Goal: Navigation & Orientation: Find specific page/section

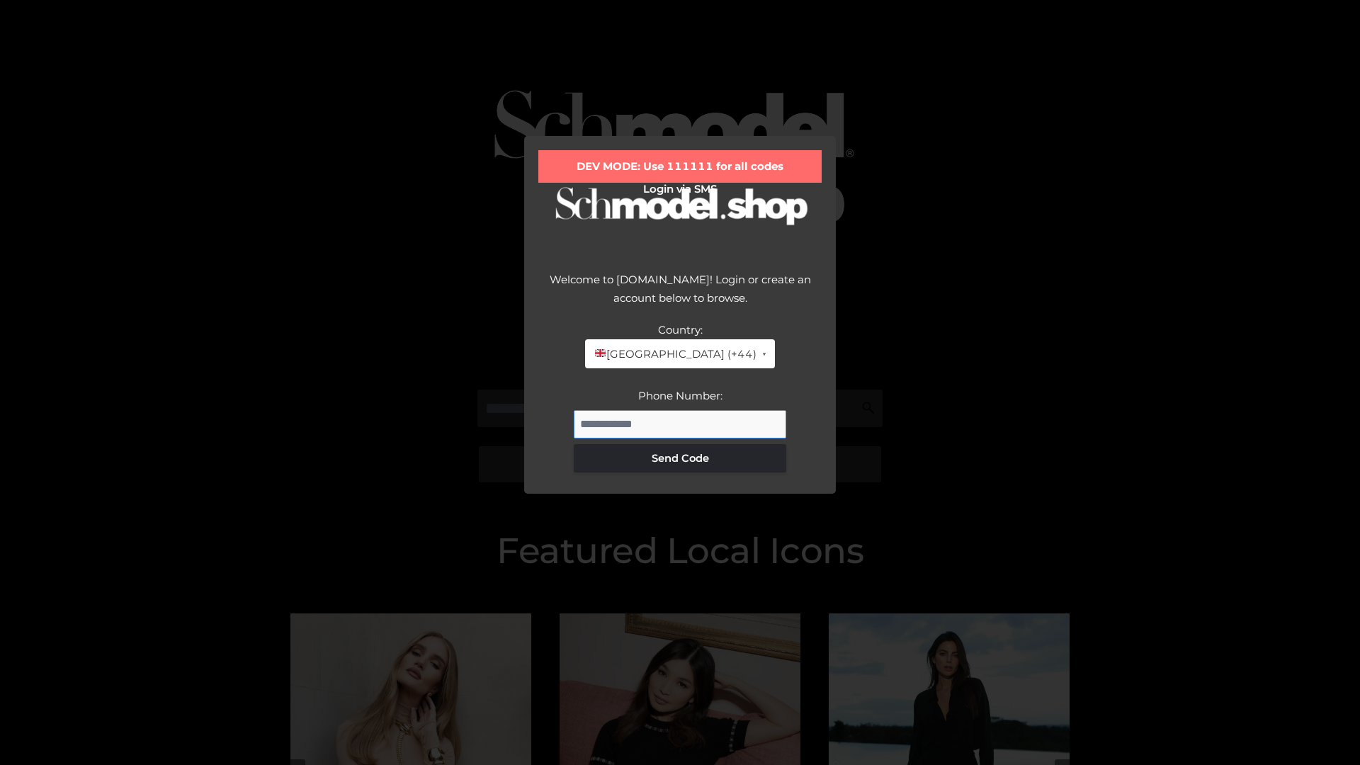
click at [680, 424] on input "Phone Number:" at bounding box center [680, 424] width 212 height 28
type input "**********"
click at [680, 458] on button "Send Code" at bounding box center [680, 458] width 212 height 28
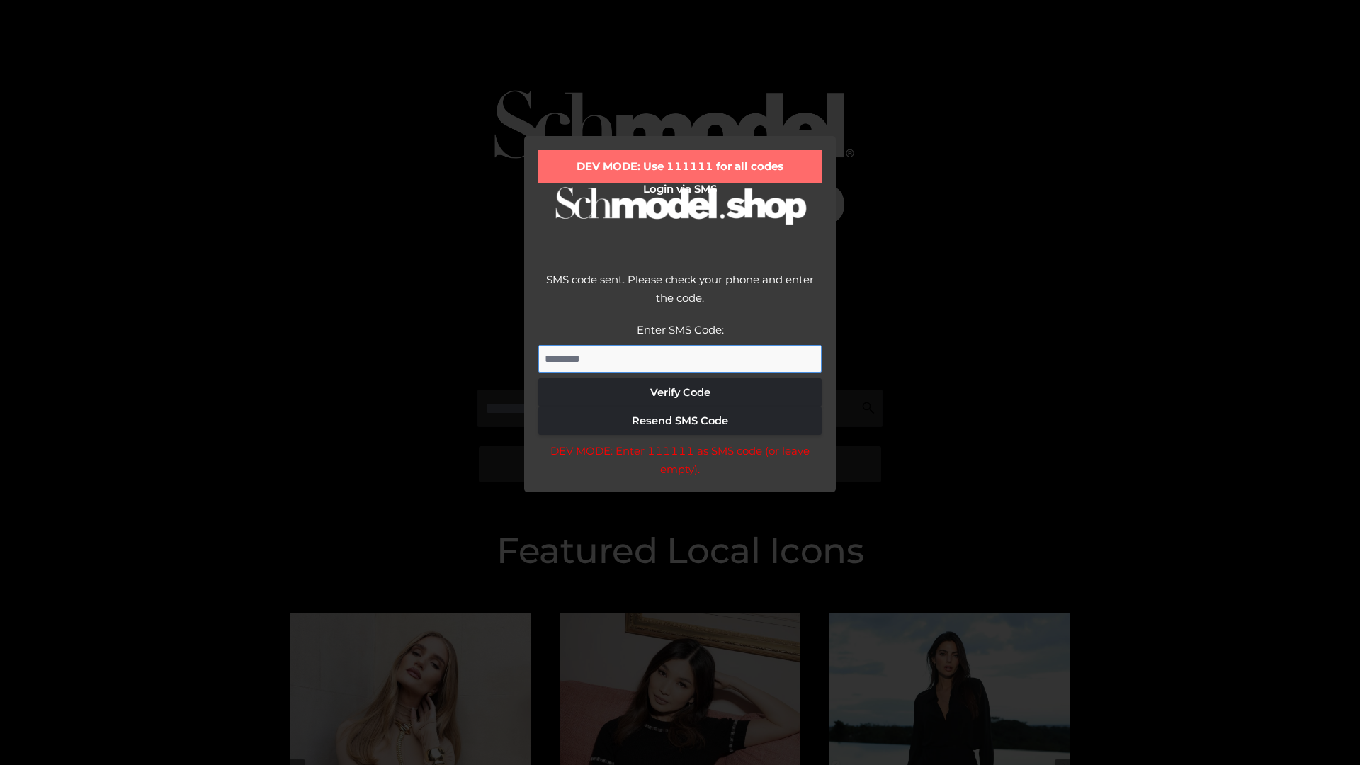
click at [680, 358] on input "Enter SMS Code:" at bounding box center [679, 359] width 283 height 28
type input "******"
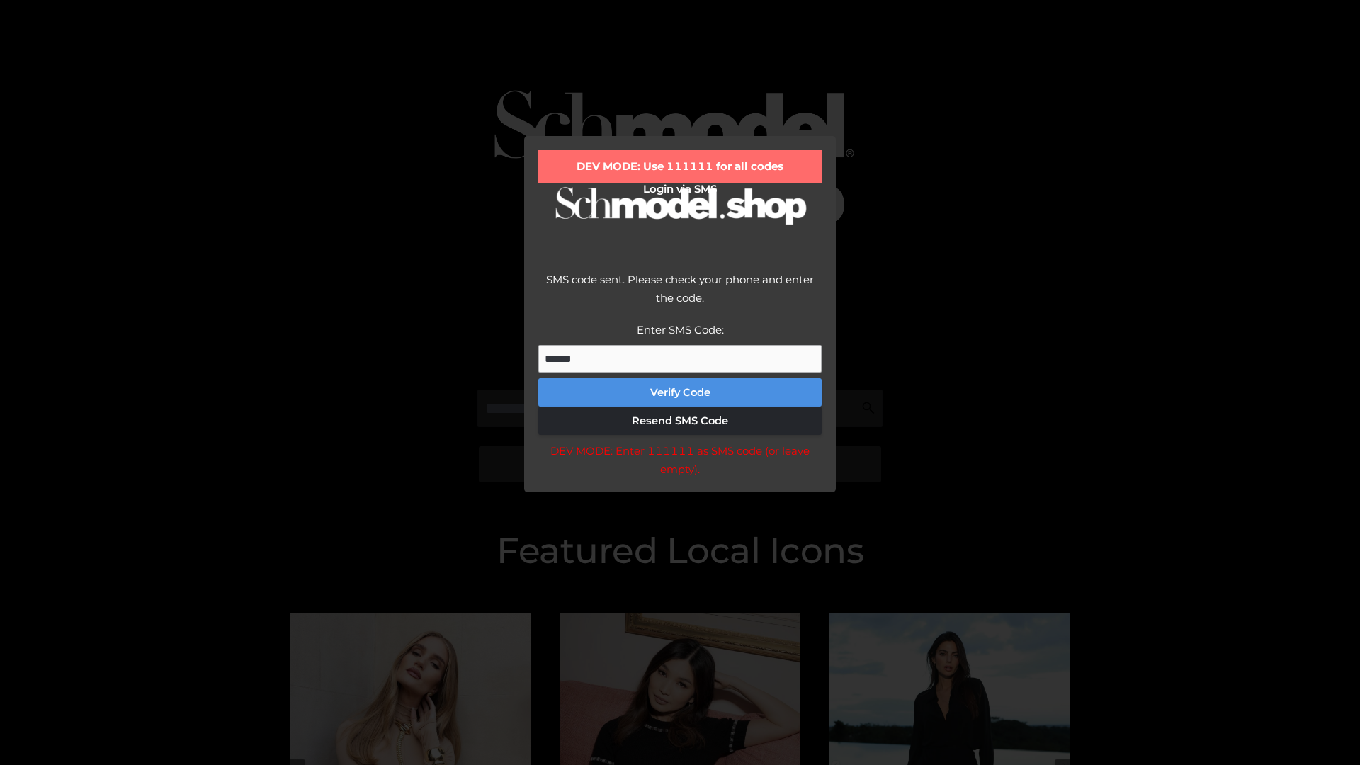
click at [680, 392] on button "Verify Code" at bounding box center [679, 392] width 283 height 28
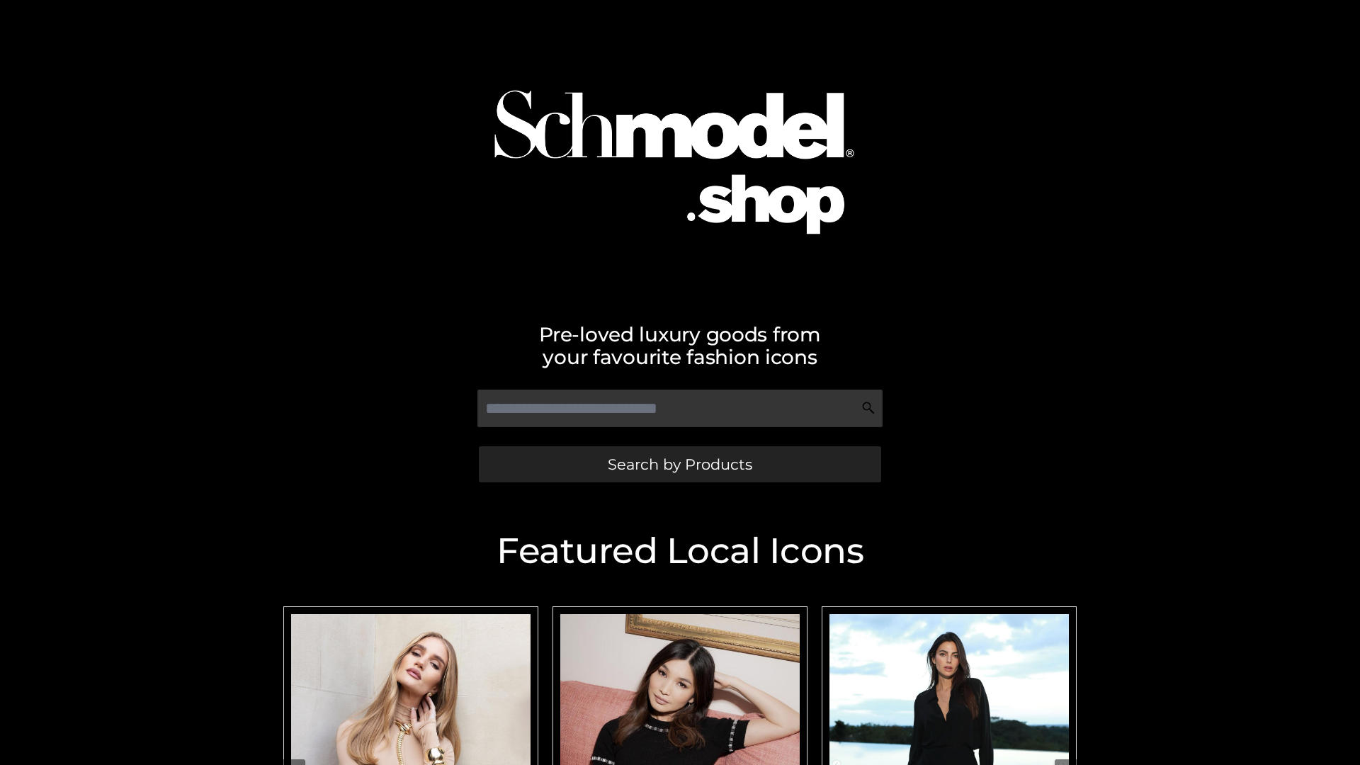
click at [679, 464] on span "Search by Products" at bounding box center [680, 464] width 144 height 15
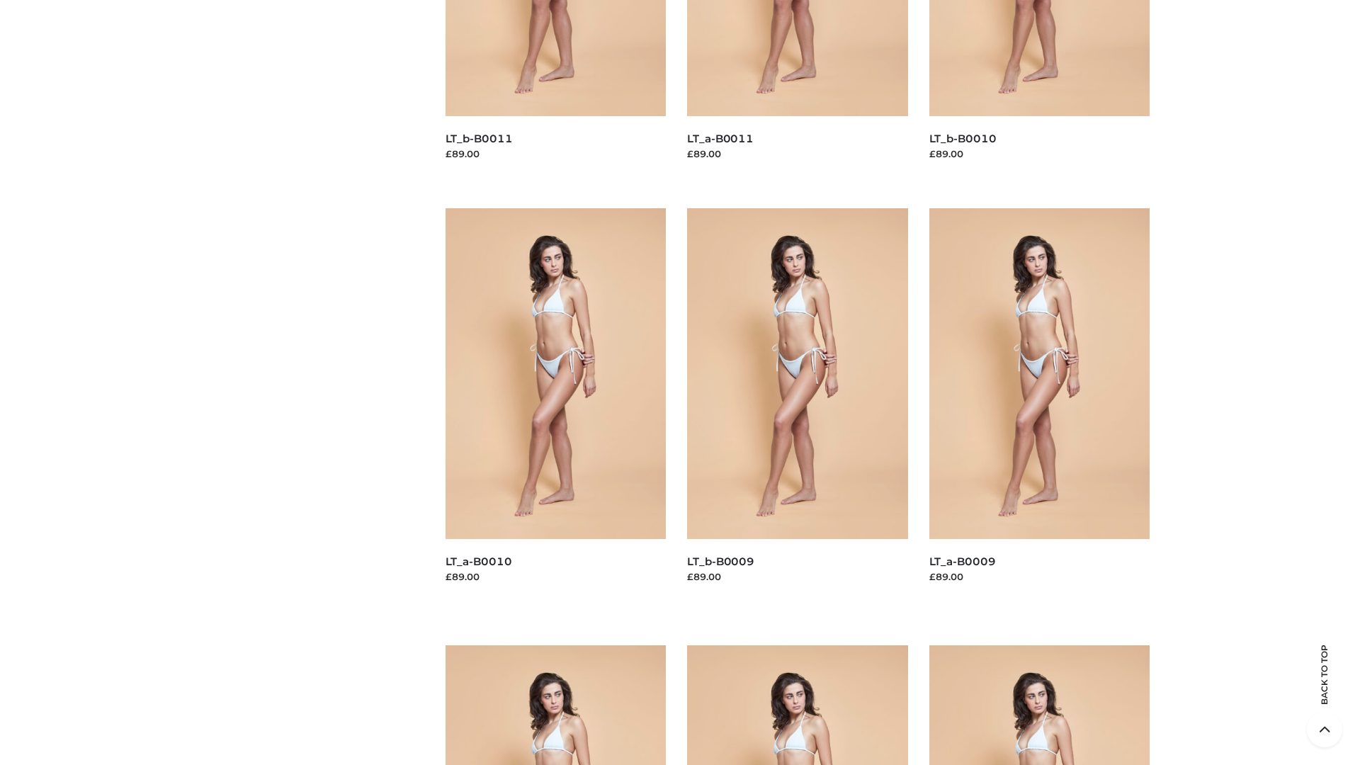
scroll to position [3734, 0]
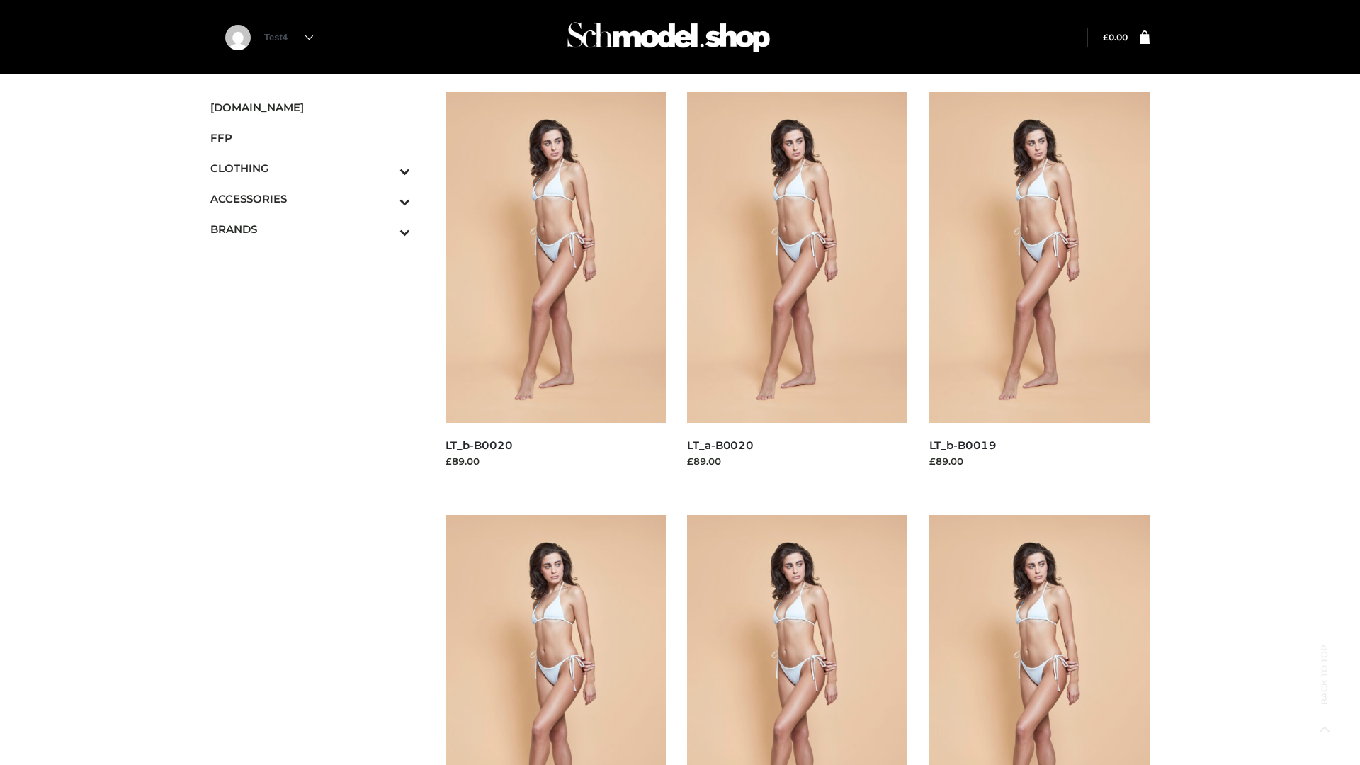
scroll to position [1153, 0]
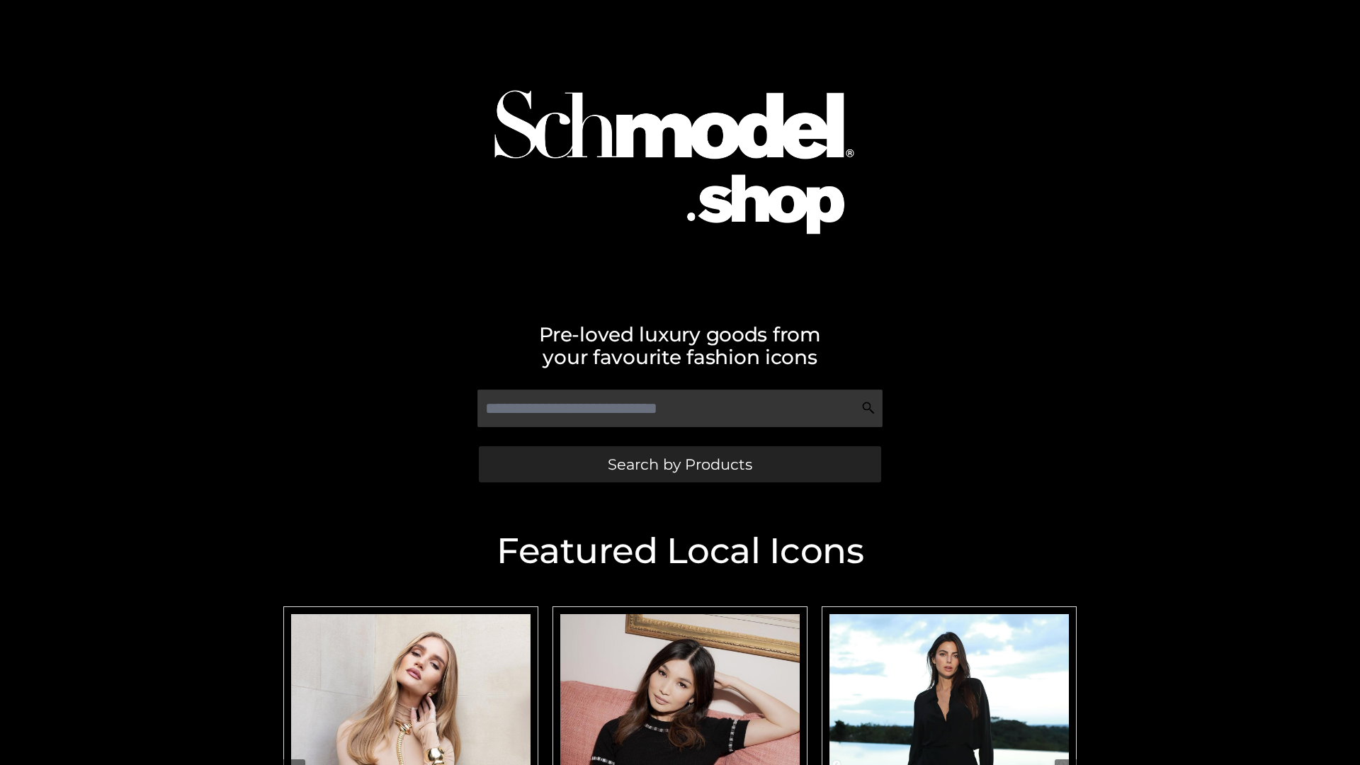
click at [679, 464] on span "Search by Products" at bounding box center [680, 464] width 144 height 15
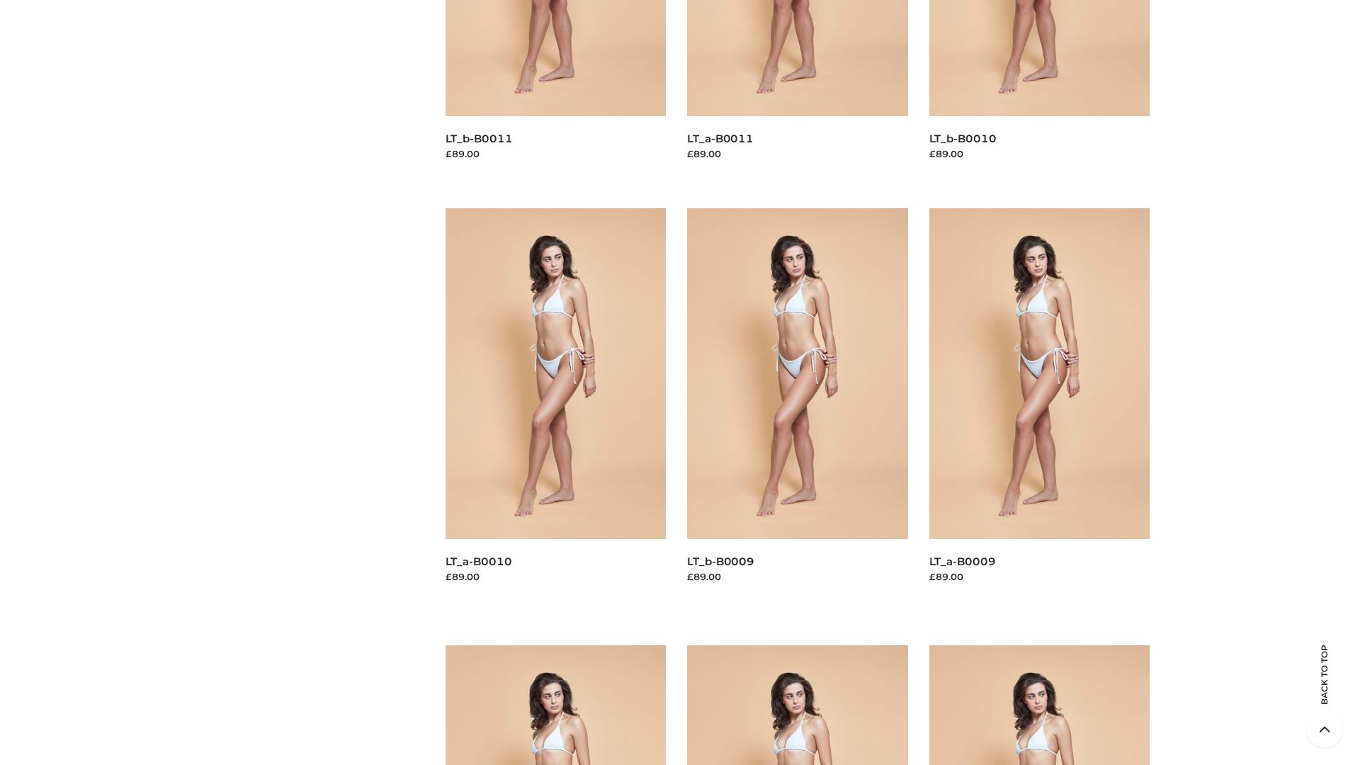
scroll to position [3734, 0]
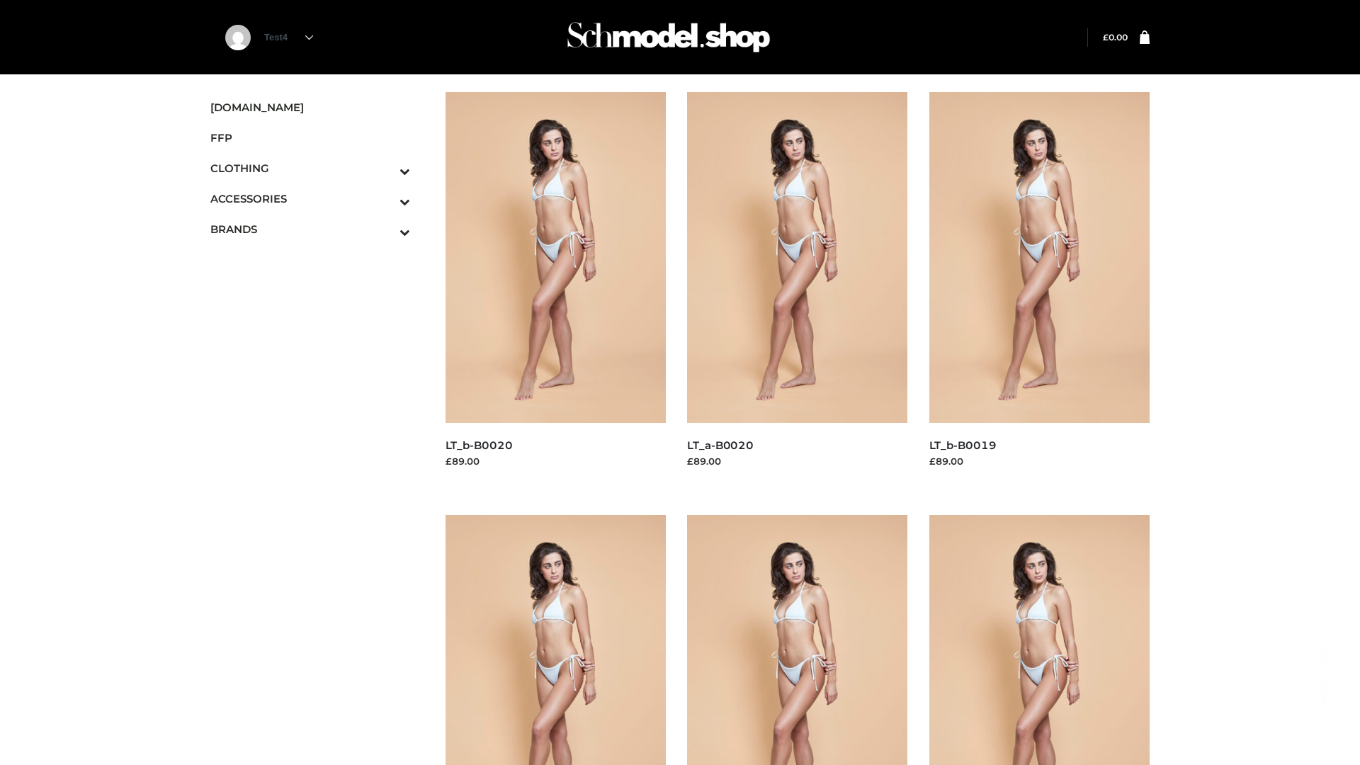
scroll to position [1153, 0]
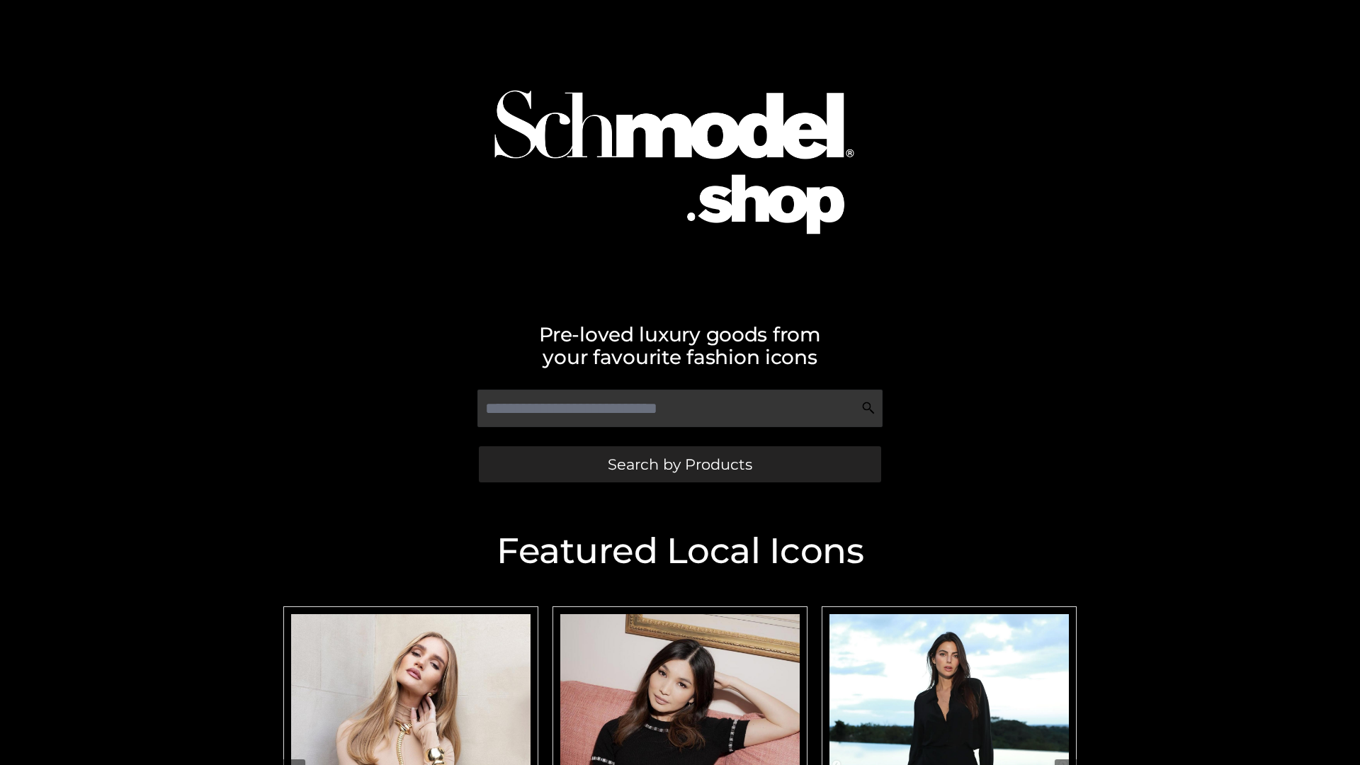
click at [679, 464] on span "Search by Products" at bounding box center [680, 464] width 144 height 15
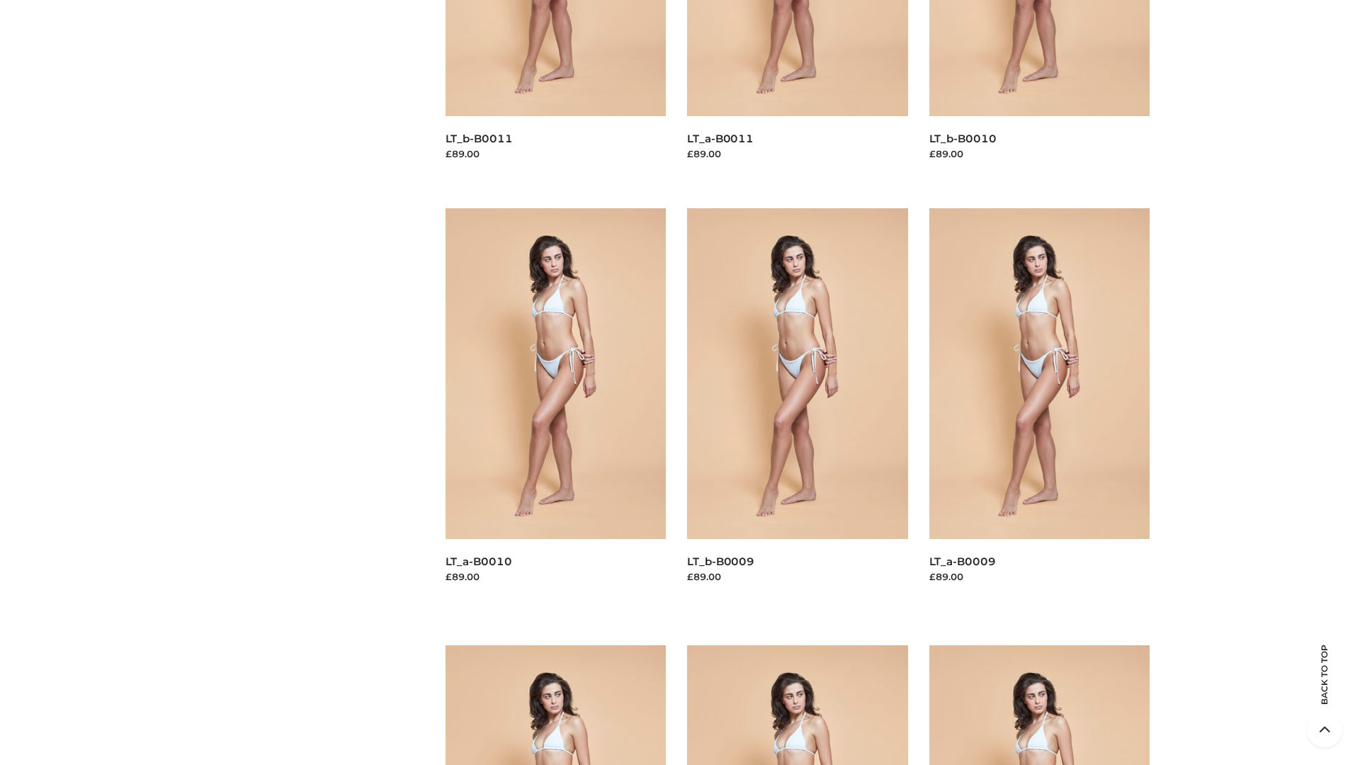
scroll to position [3734, 0]
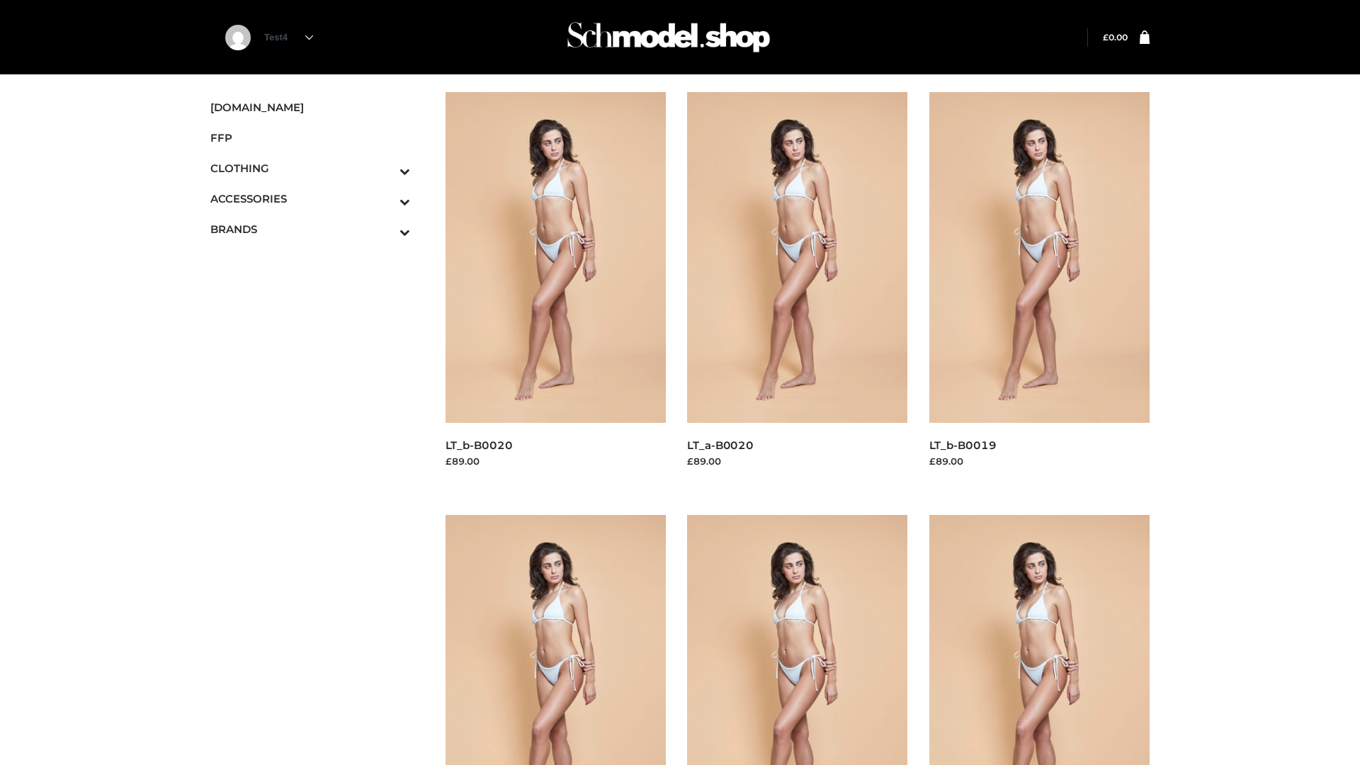
scroll to position [1153, 0]
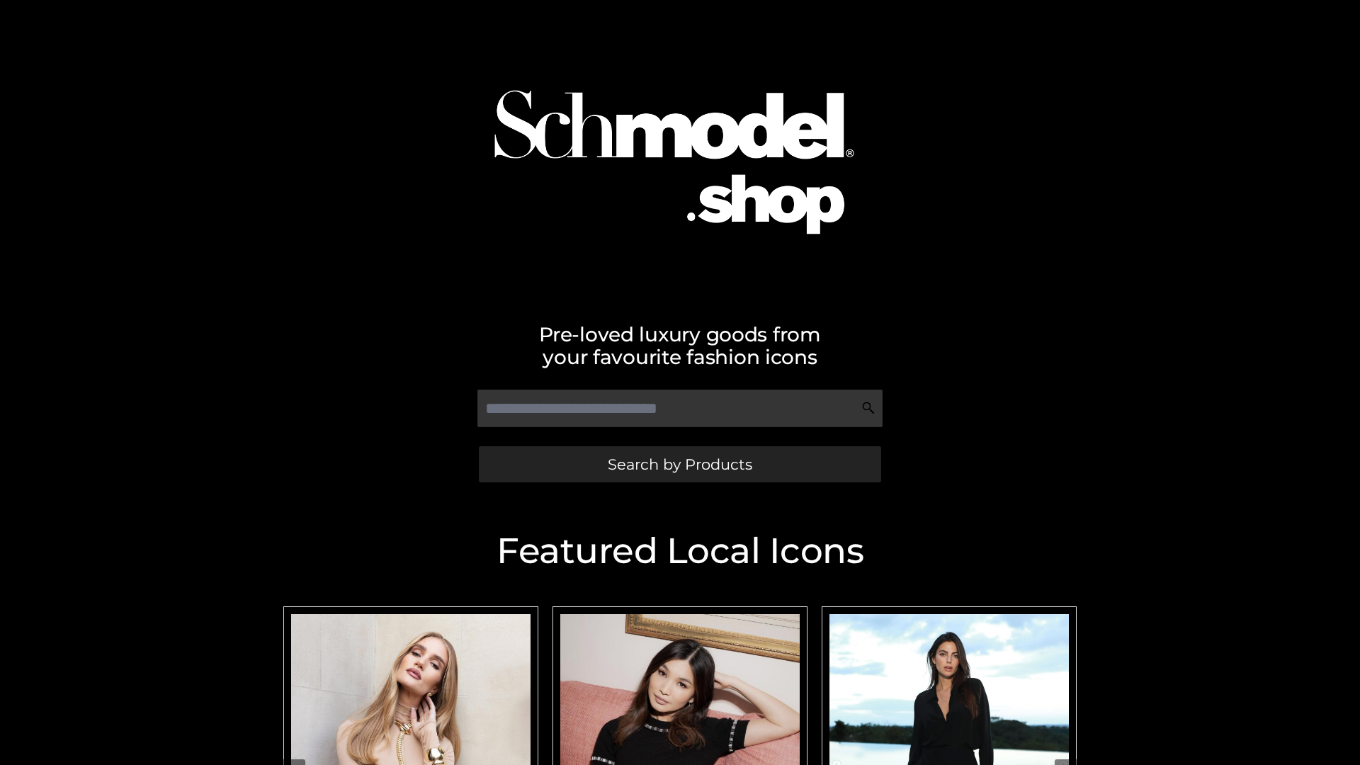
click at [679, 464] on span "Search by Products" at bounding box center [680, 464] width 144 height 15
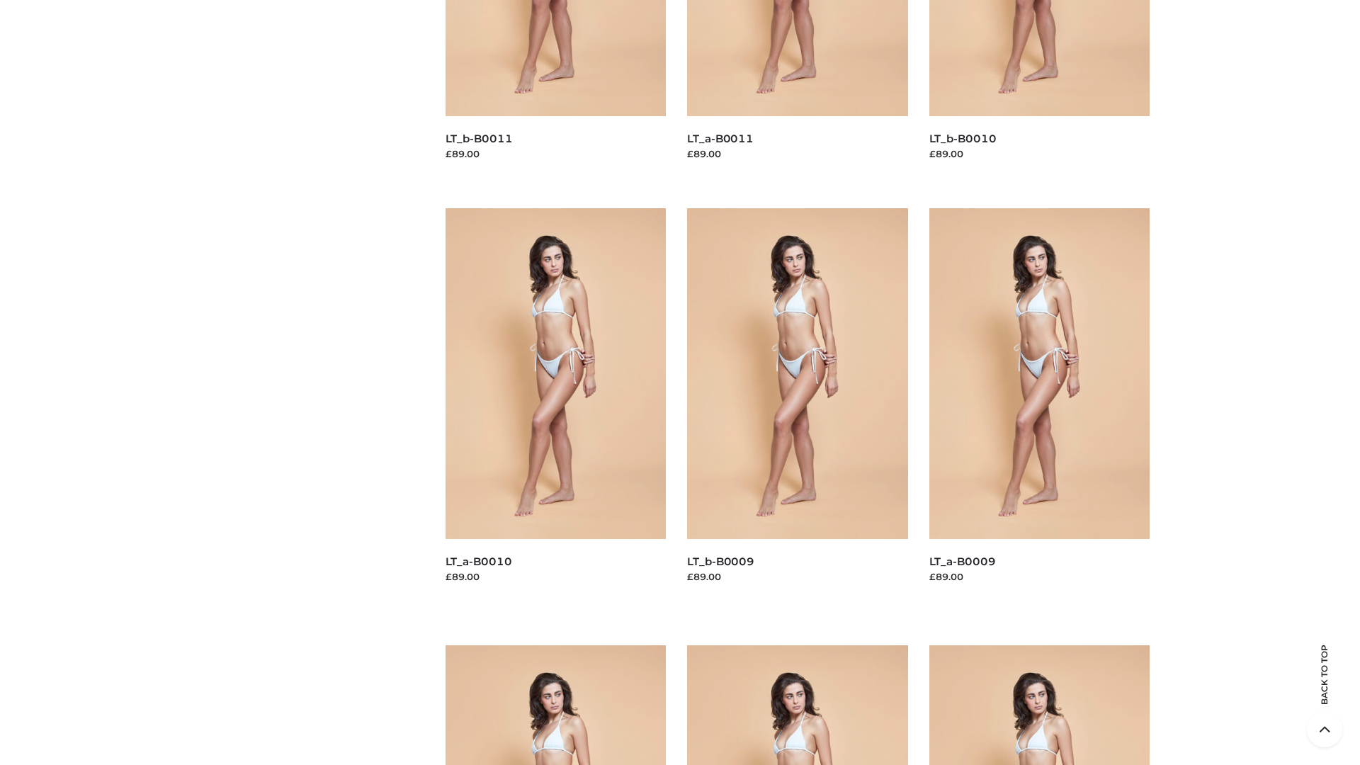
scroll to position [3734, 0]
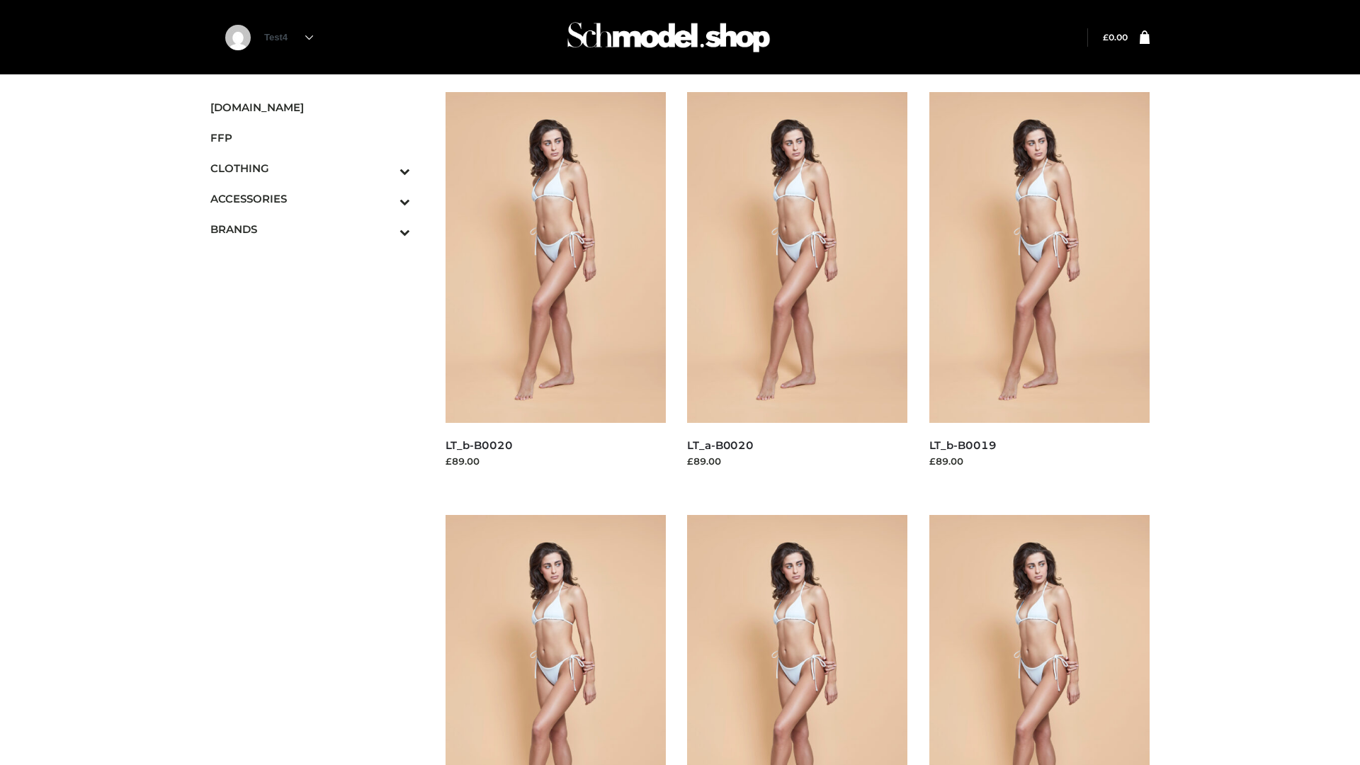
scroll to position [1153, 0]
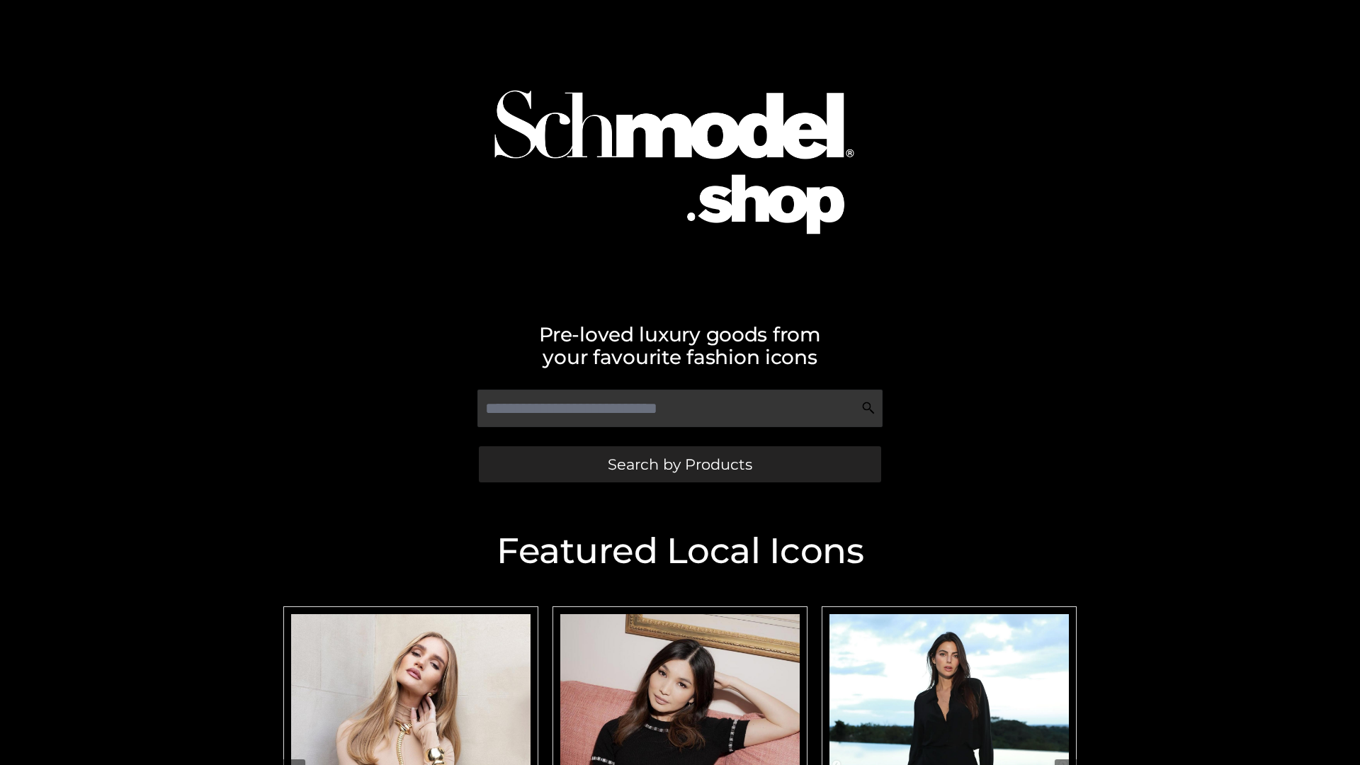
click at [679, 464] on span "Search by Products" at bounding box center [680, 464] width 144 height 15
